Goal: Task Accomplishment & Management: Manage account settings

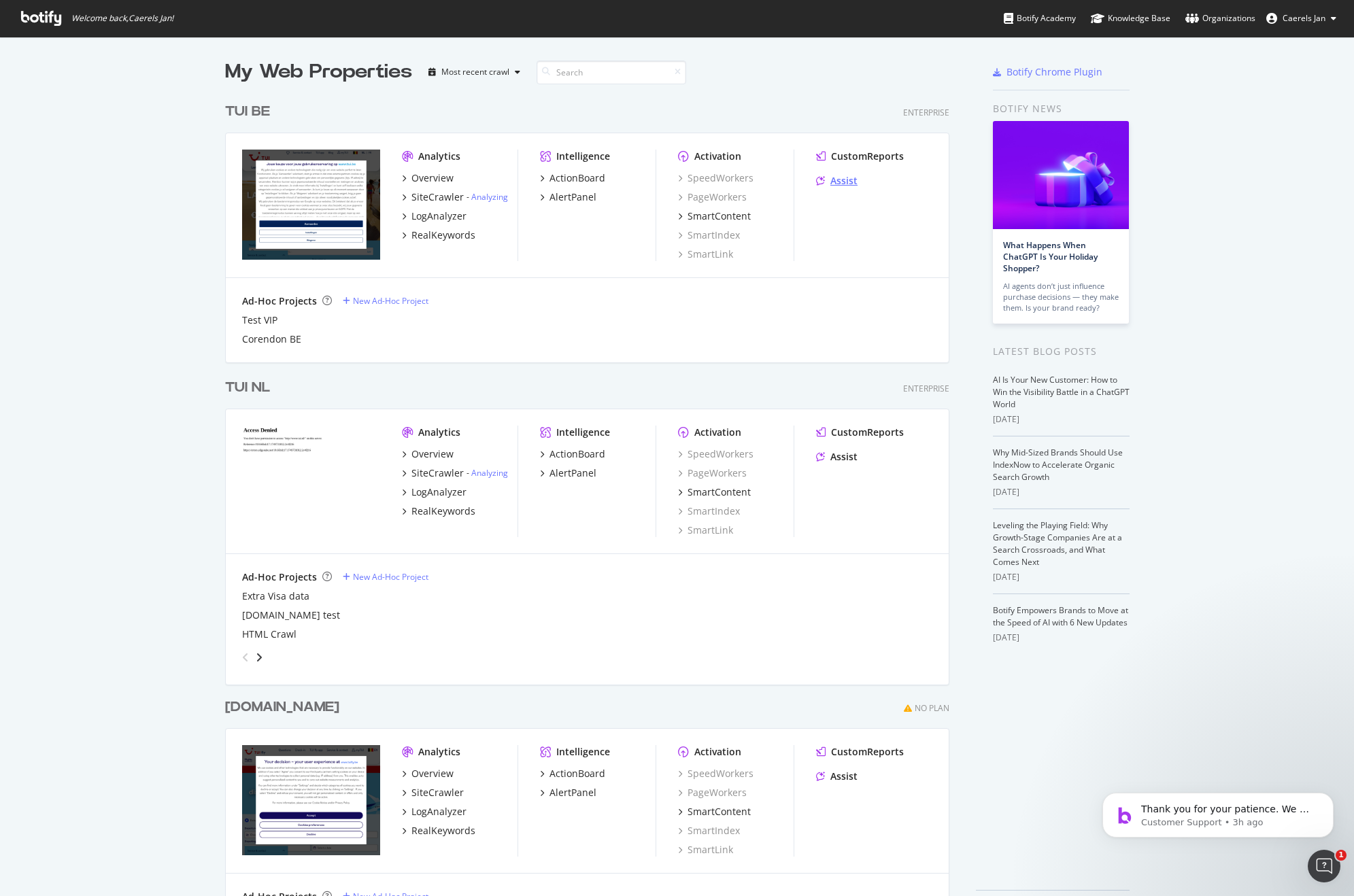
click at [845, 185] on div "Assist" at bounding box center [844, 181] width 27 height 13
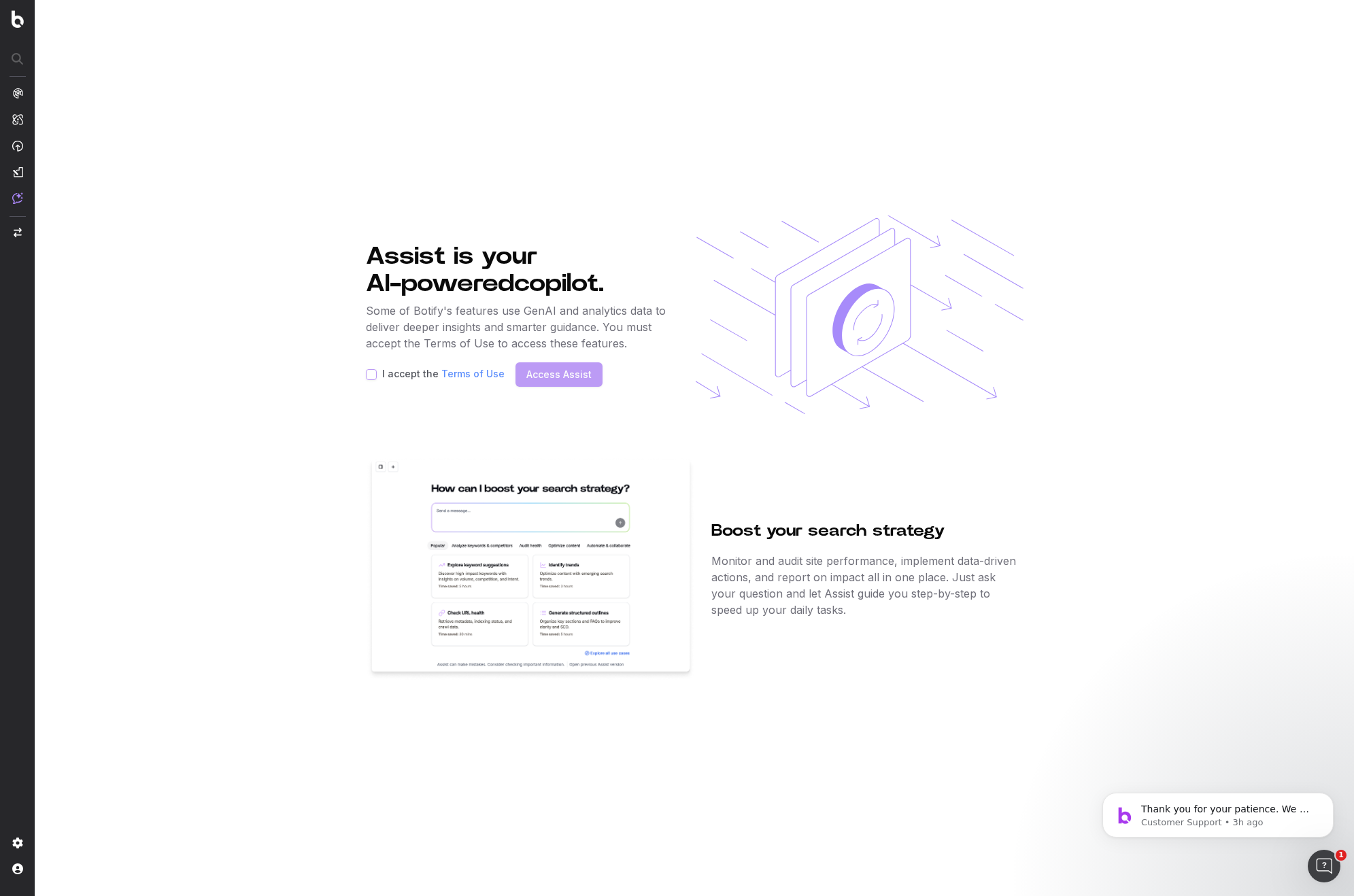
click at [186, 214] on section "Assist is your AI-powered copilot. Some of Botify's features use GenAI and anal…" at bounding box center [695, 448] width 1318 height 896
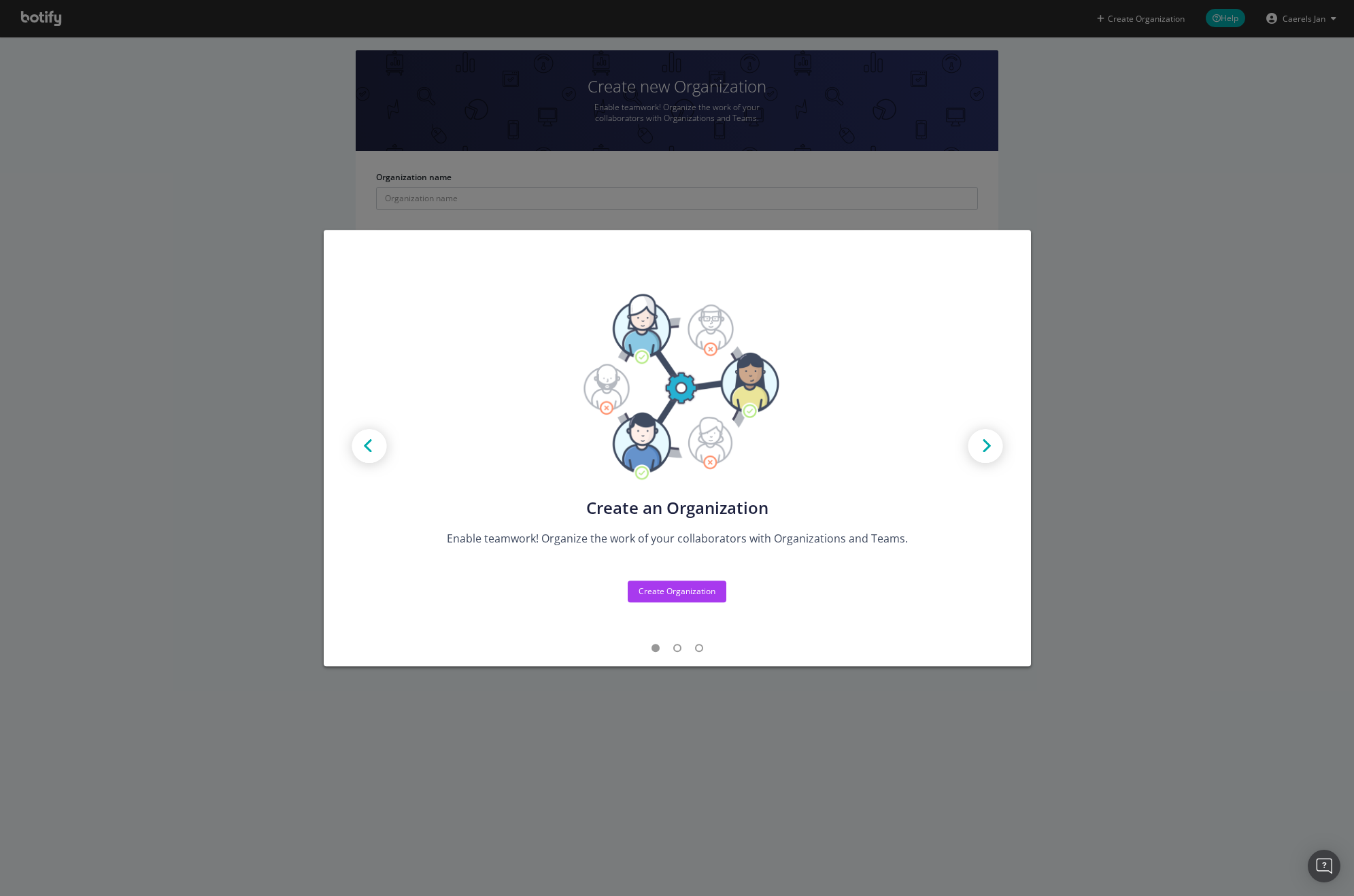
drag, startPoint x: 614, startPoint y: 275, endPoint x: 605, endPoint y: 271, distance: 9.8
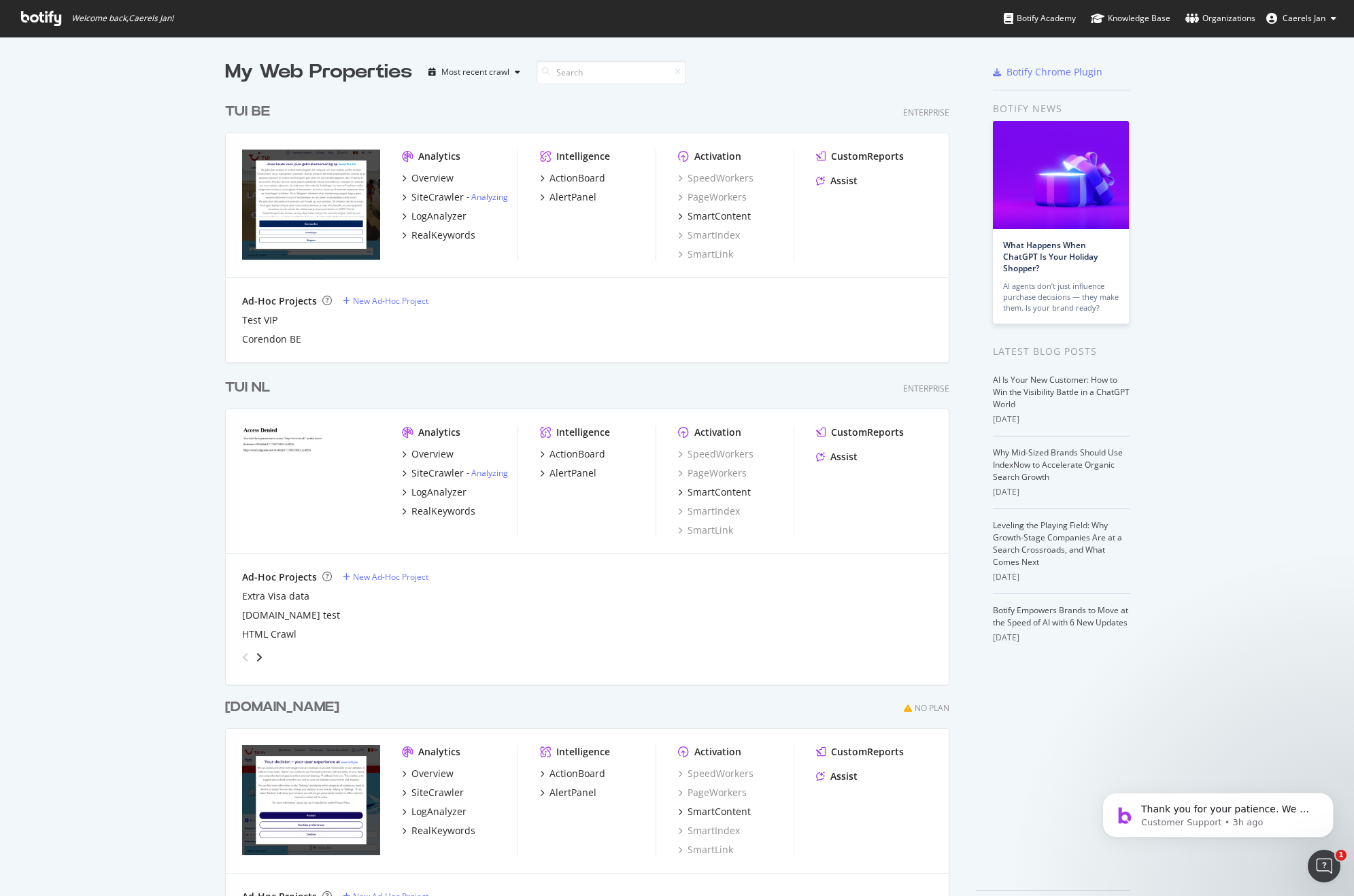
click at [1312, 21] on span "Caerels Jan" at bounding box center [1304, 18] width 43 height 12
click at [1268, 161] on link "Log Out" at bounding box center [1281, 167] width 131 height 21
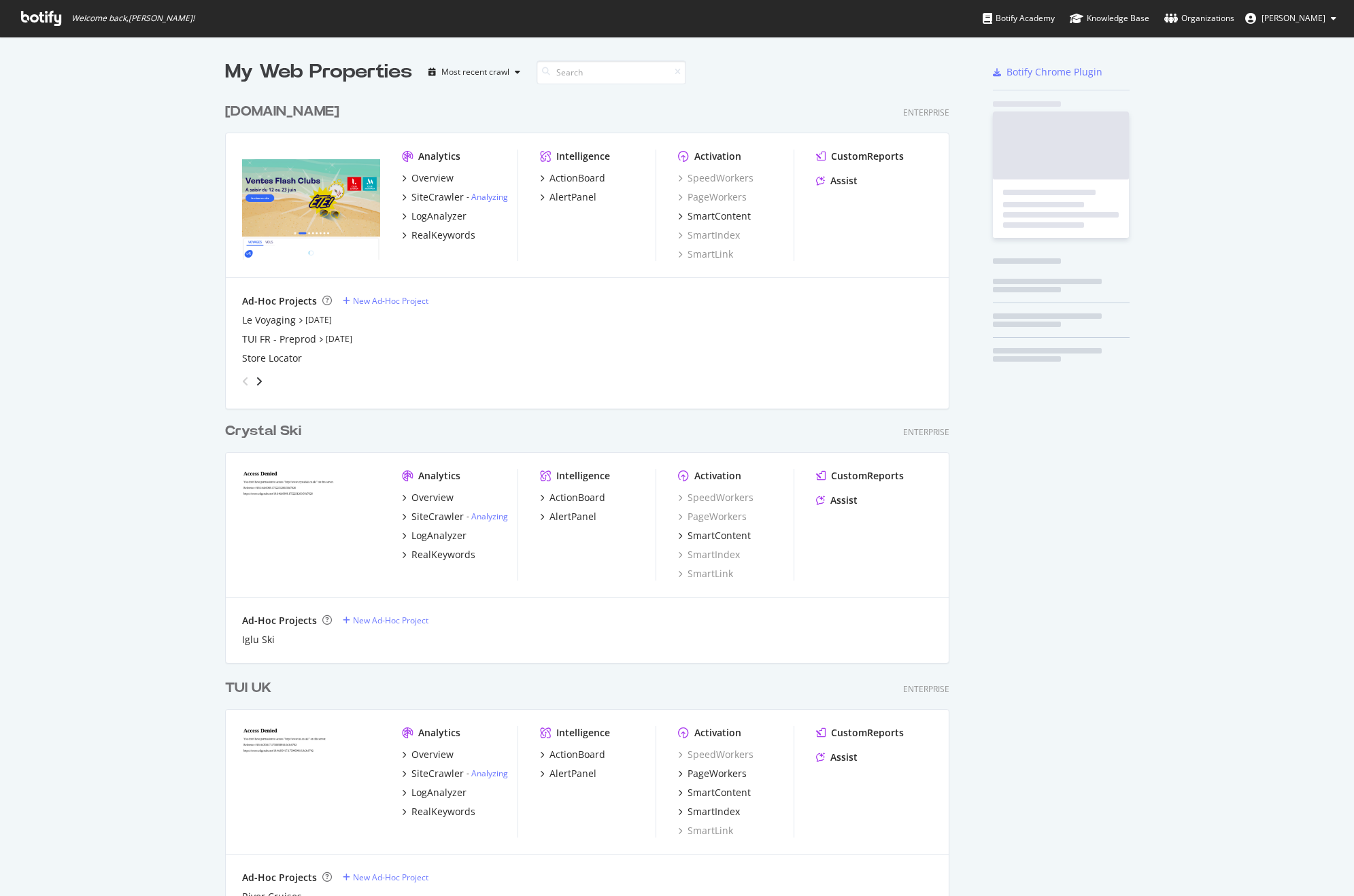
scroll to position [3947, 725]
